Goal: Check status

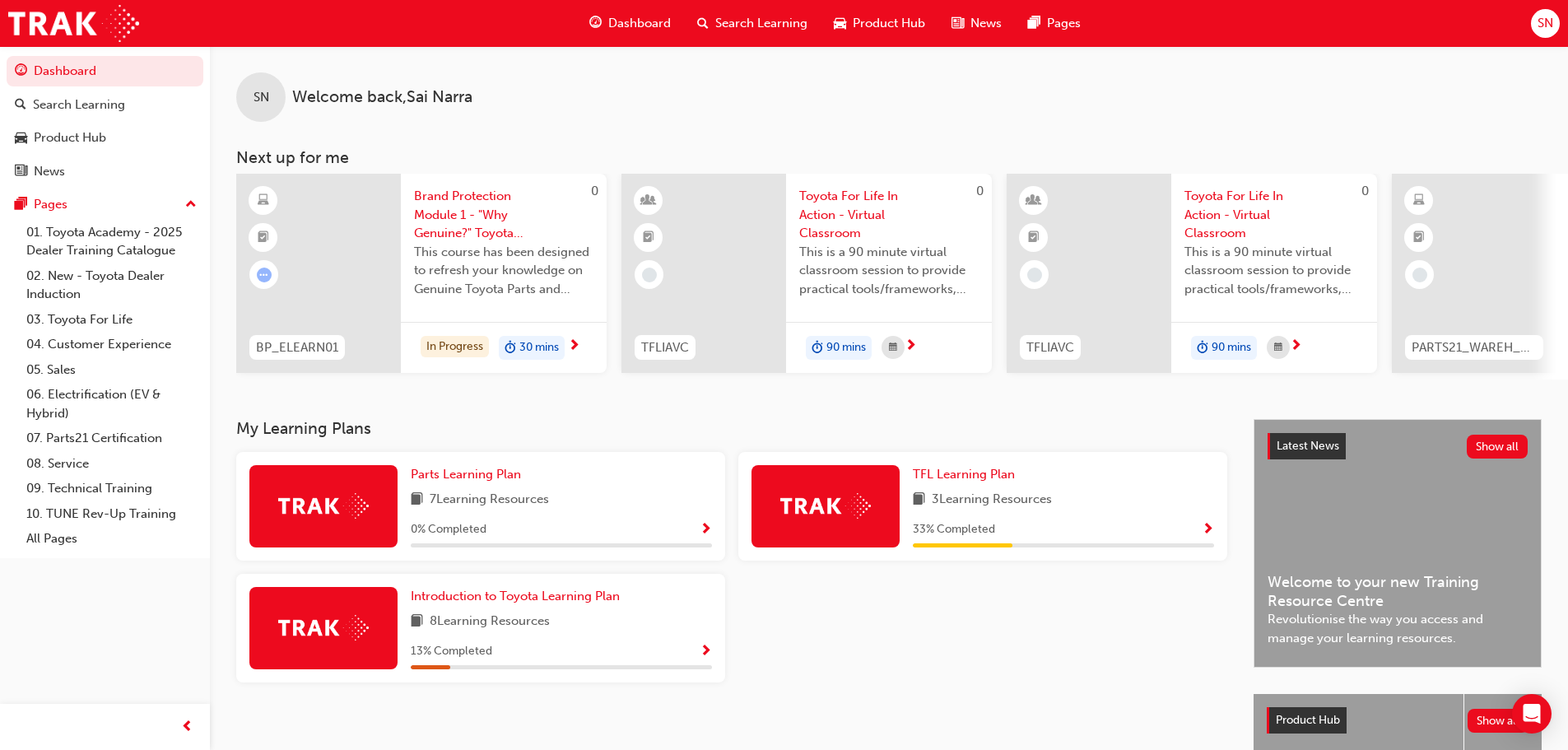
click at [1207, 535] on span "Show Progress" at bounding box center [1207, 530] width 12 height 15
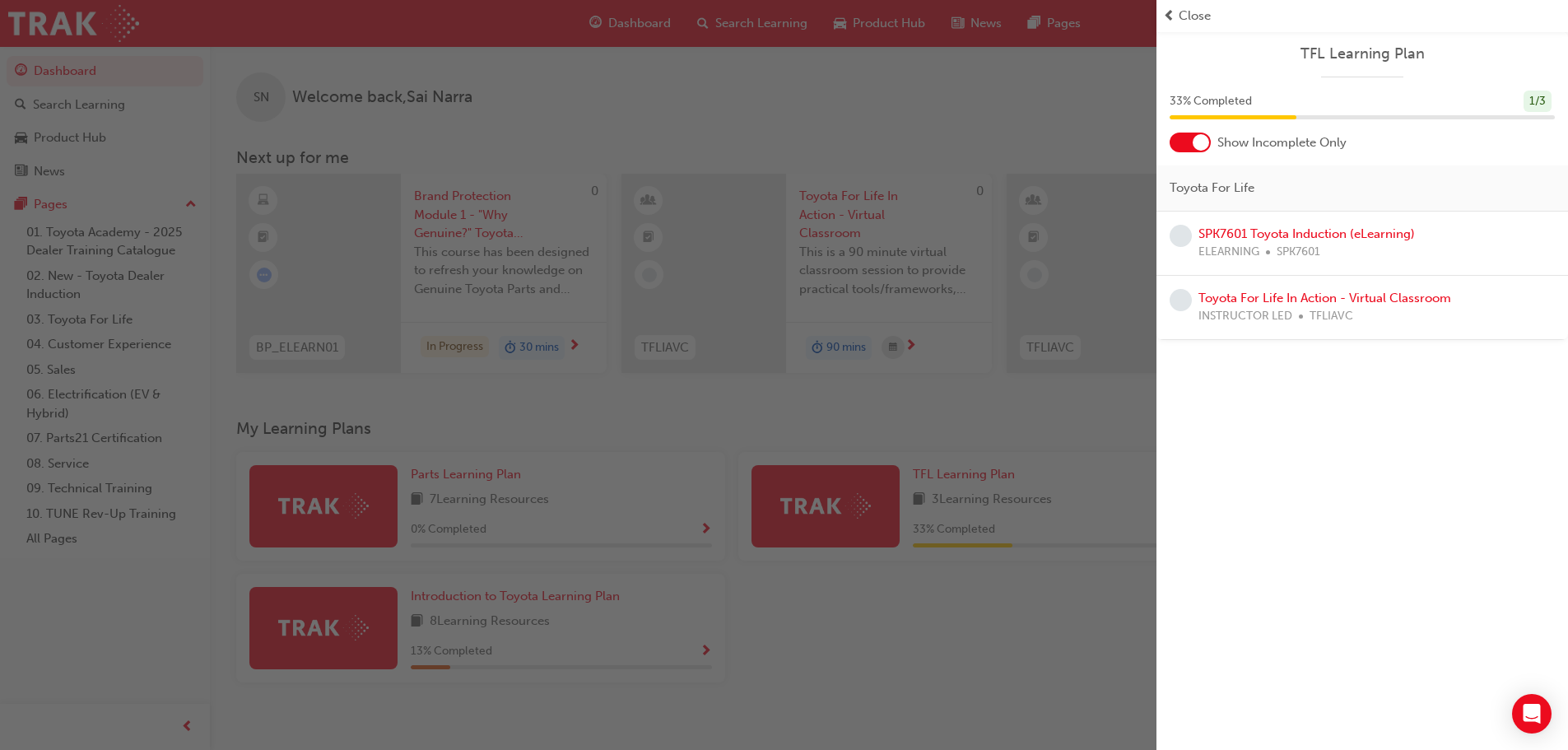
click at [1196, 142] on div at bounding box center [1201, 142] width 17 height 17
click at [1105, 608] on div "button" at bounding box center [578, 375] width 1157 height 750
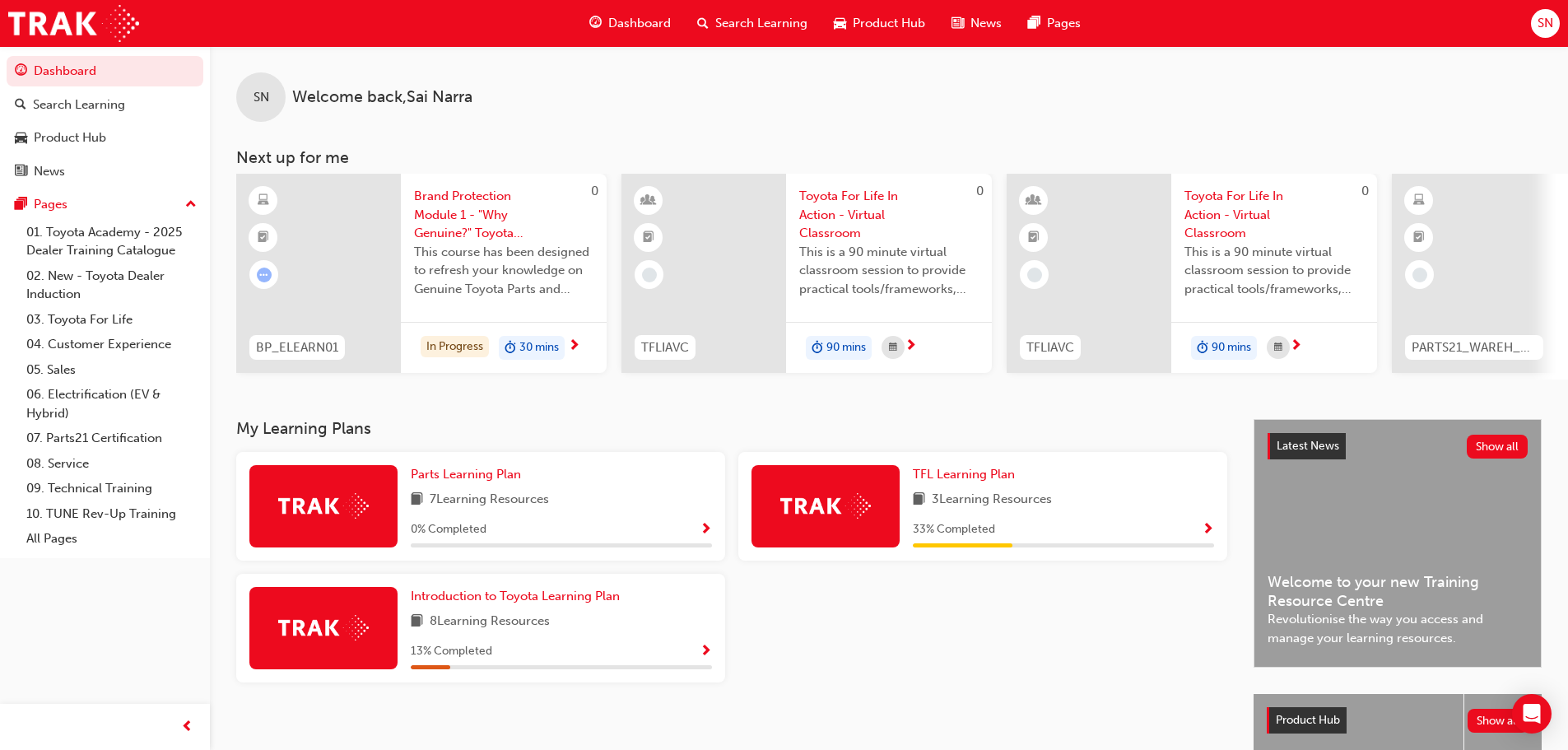
click at [1211, 531] on span "Show Progress" at bounding box center [1207, 530] width 12 height 15
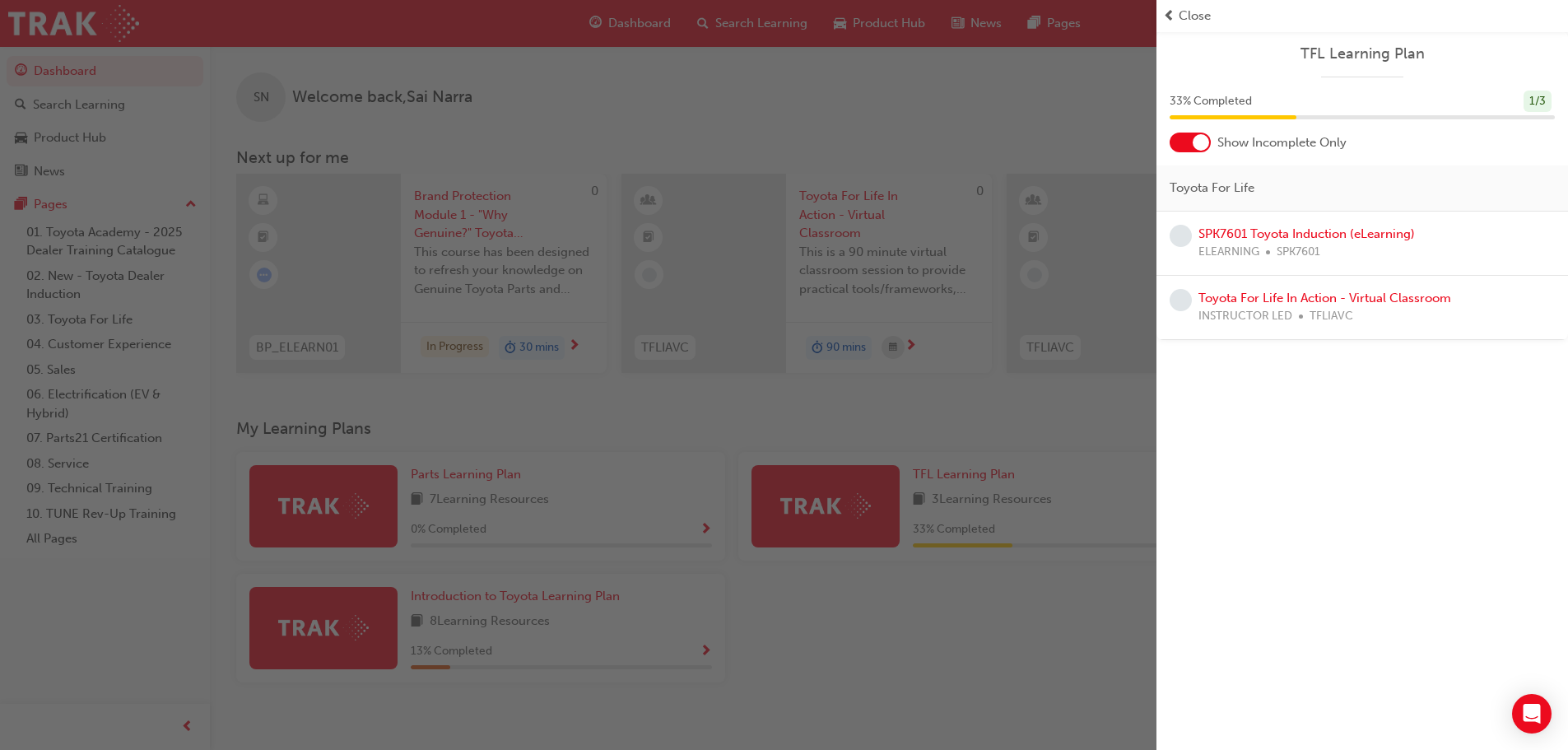
click at [1203, 153] on div "TFL Learning Plan 33 % Completed 1 / 3 Show Incomplete Only Toyota For Life SPK…" at bounding box center [1362, 186] width 411 height 309
click at [1203, 148] on div at bounding box center [1201, 142] width 17 height 17
click at [921, 618] on div "button" at bounding box center [578, 375] width 1157 height 750
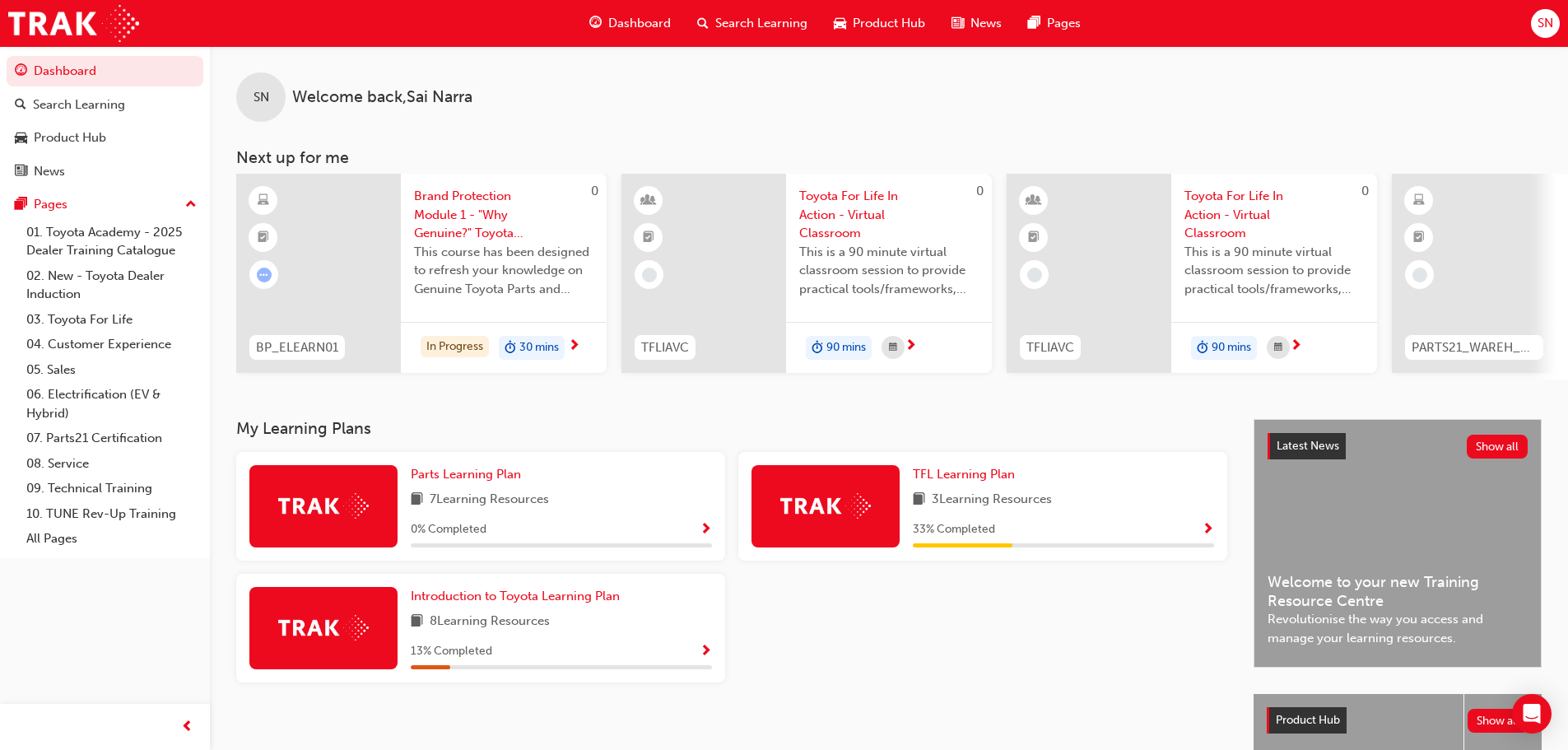
click at [707, 531] on span "Show Progress" at bounding box center [705, 530] width 12 height 15
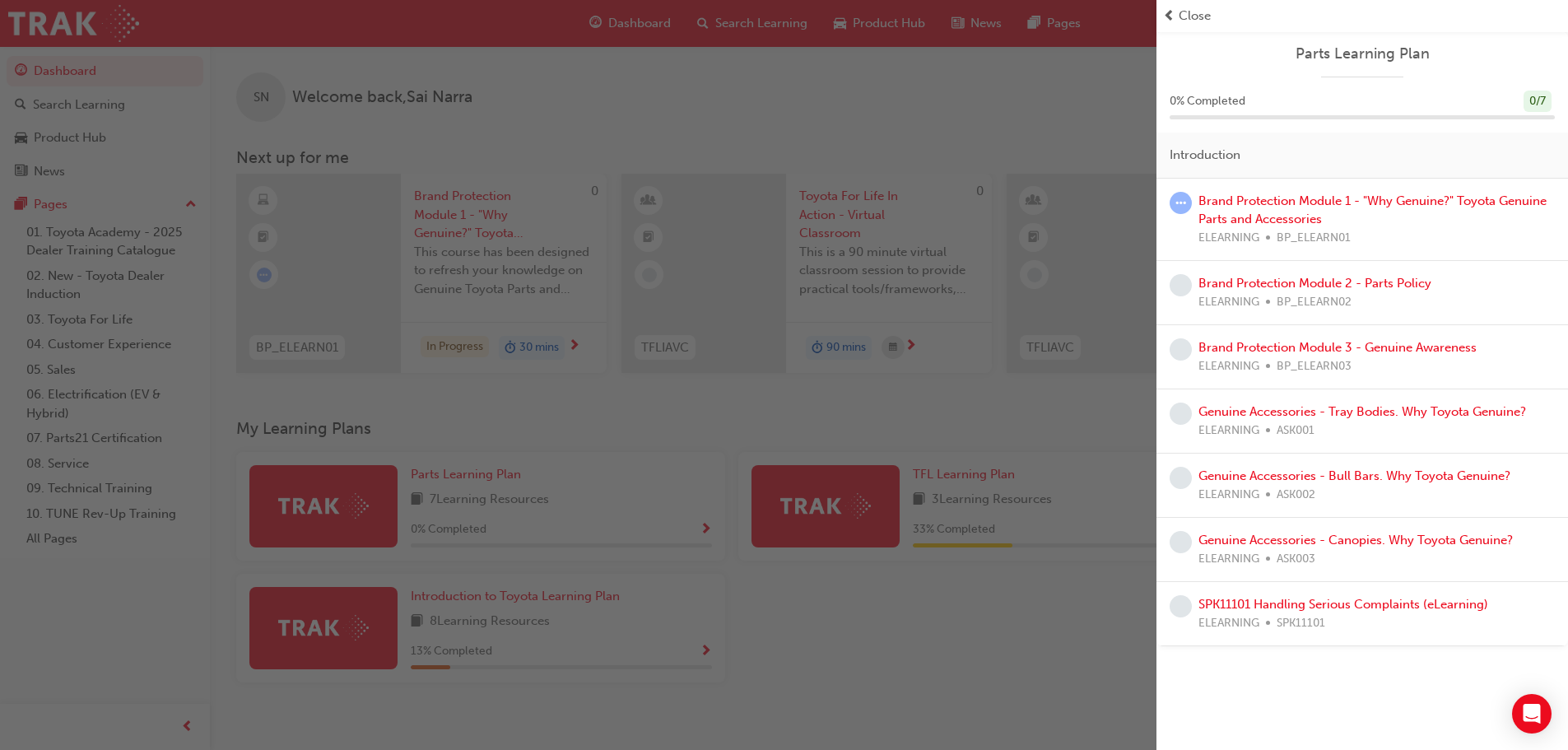
click at [910, 640] on div "button" at bounding box center [578, 375] width 1157 height 750
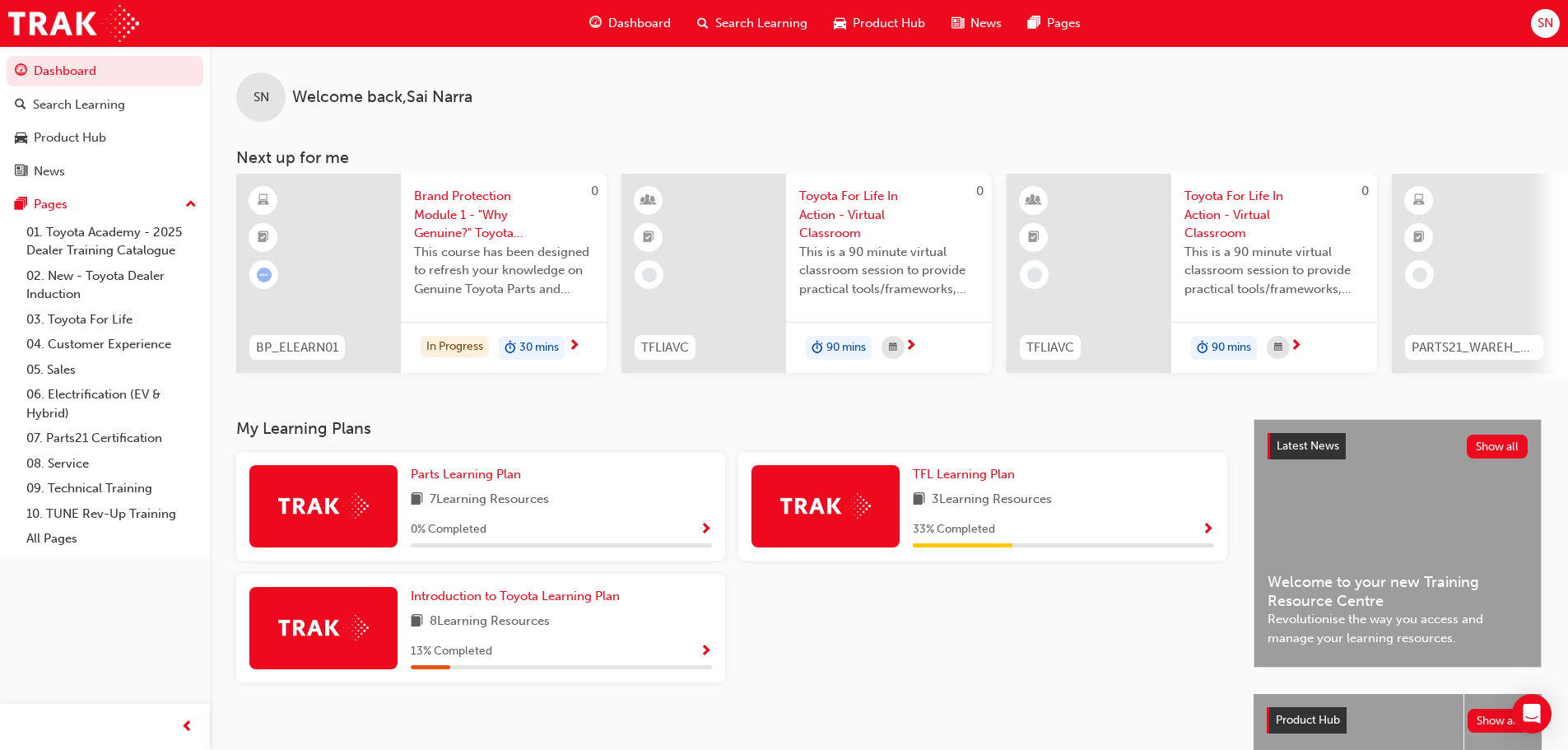
click at [707, 535] on span "Show Progress" at bounding box center [705, 530] width 12 height 15
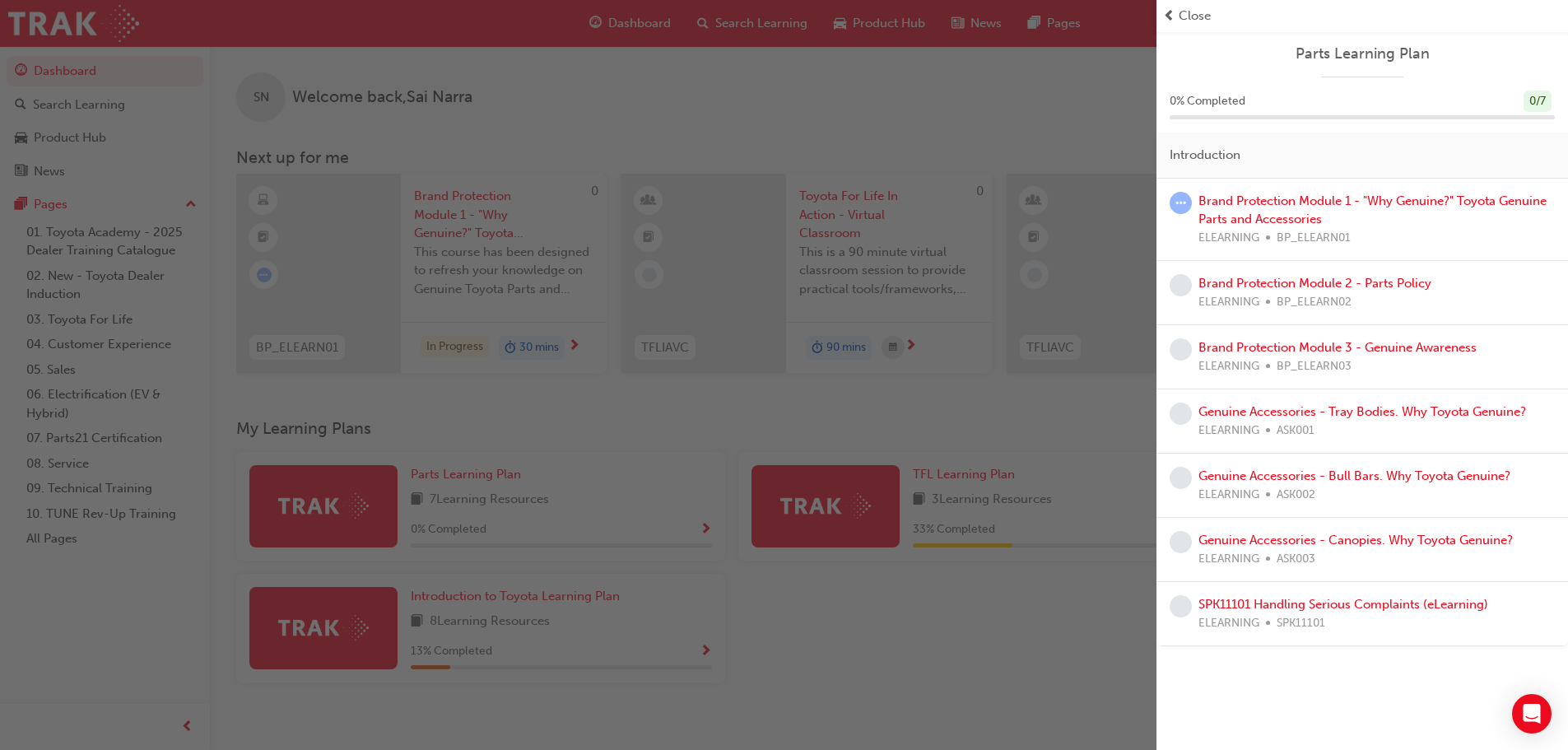
click at [964, 623] on div "button" at bounding box center [578, 375] width 1157 height 750
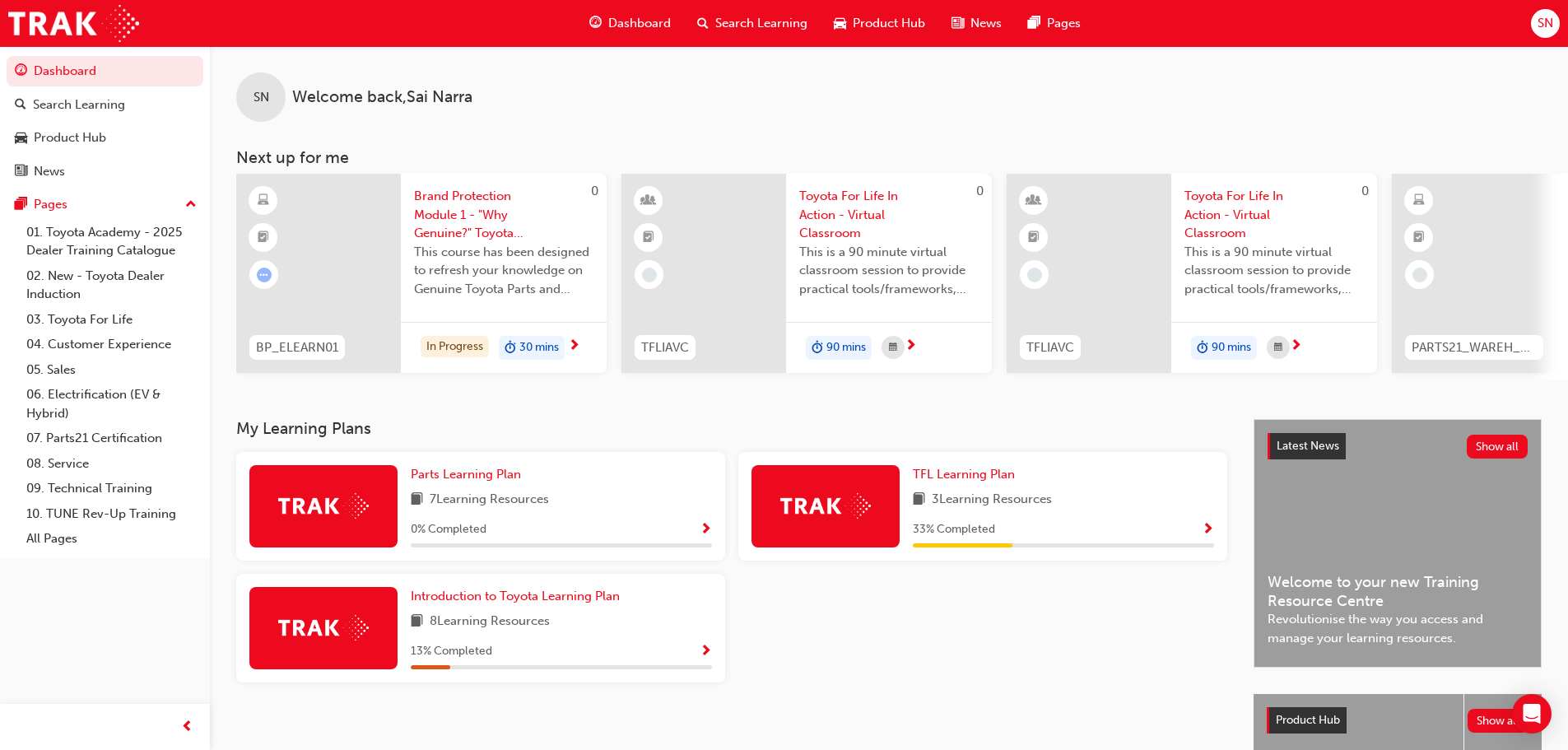
click at [1207, 537] on span "Show Progress" at bounding box center [1207, 530] width 12 height 15
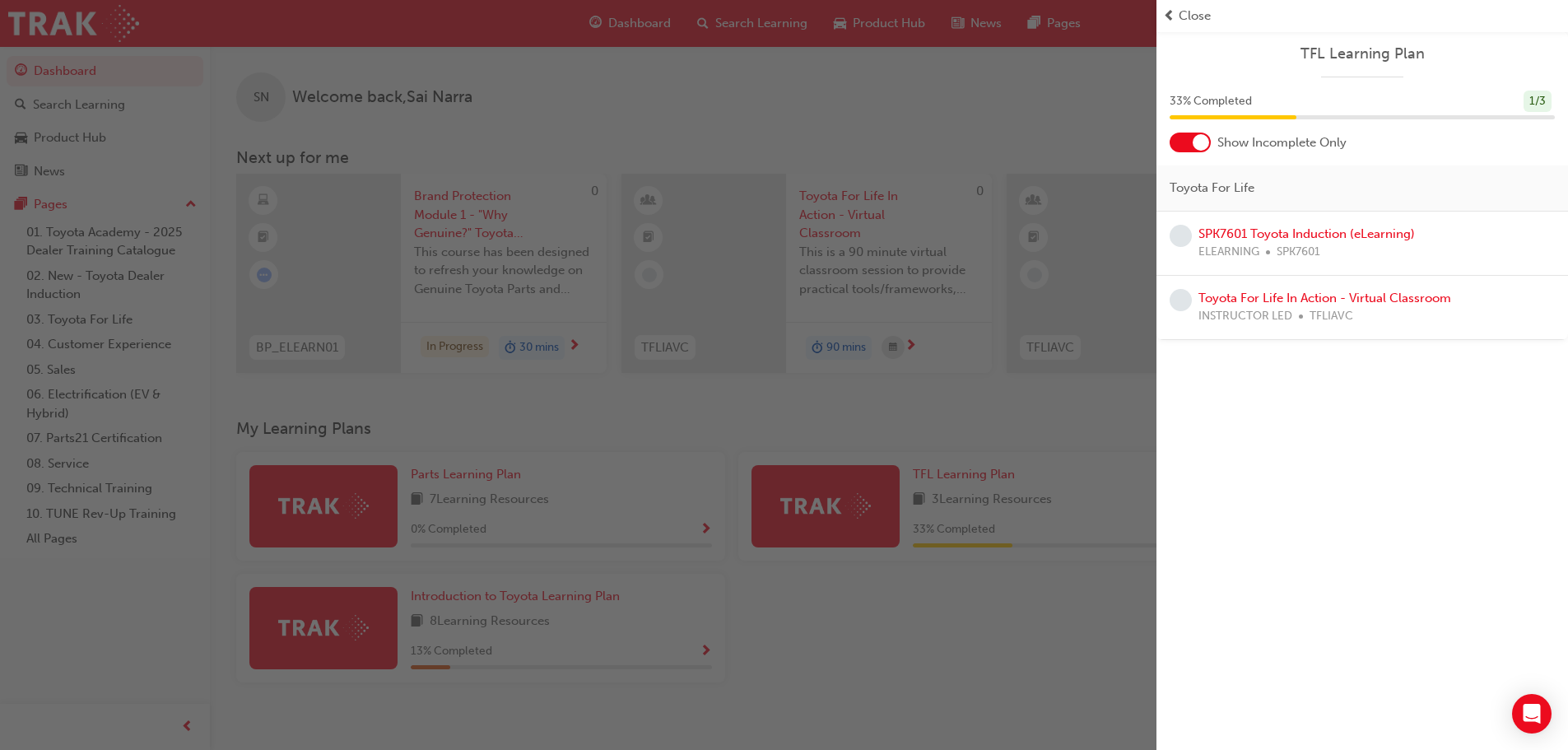
click at [1197, 142] on div at bounding box center [1201, 142] width 17 height 17
click at [813, 691] on div "button" at bounding box center [578, 375] width 1157 height 750
